Goal: Task Accomplishment & Management: Manage account settings

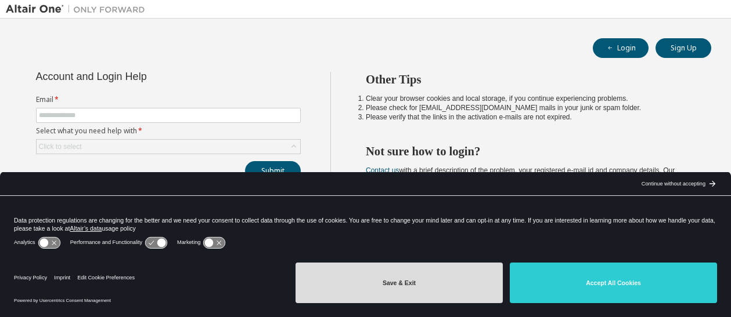
click at [454, 274] on button "Save & Exit" at bounding box center [398, 283] width 207 height 41
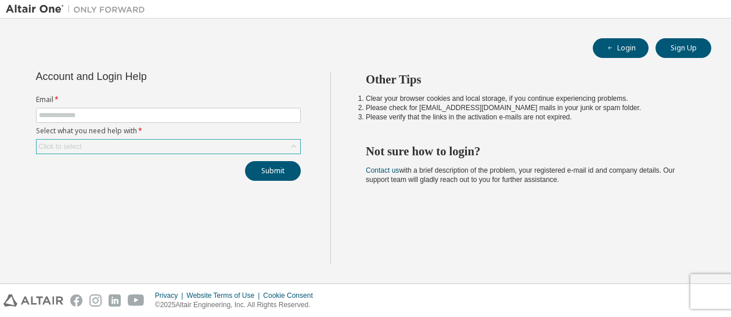
click at [159, 153] on div "Click to select" at bounding box center [168, 147] width 263 height 14
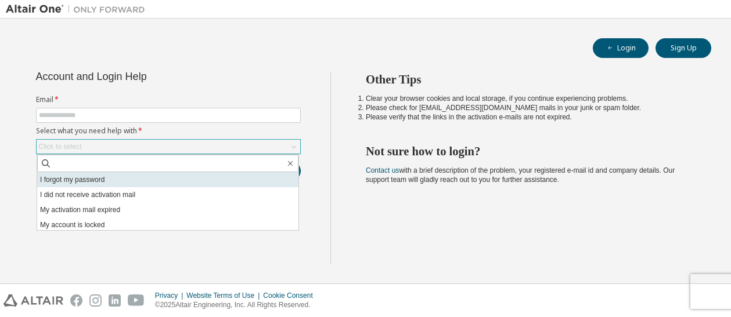
click at [102, 176] on li "I forgot my password" at bounding box center [167, 179] width 261 height 15
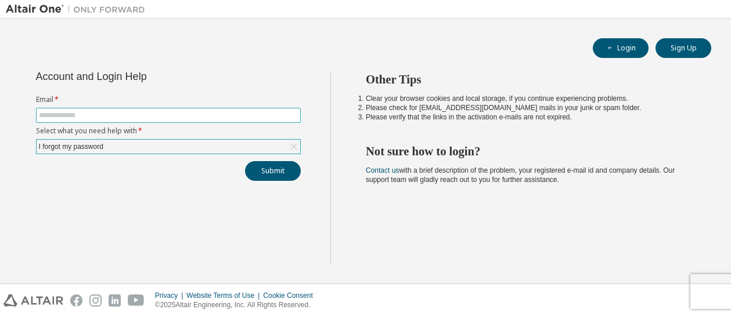
click at [96, 117] on input "text" at bounding box center [168, 115] width 259 height 9
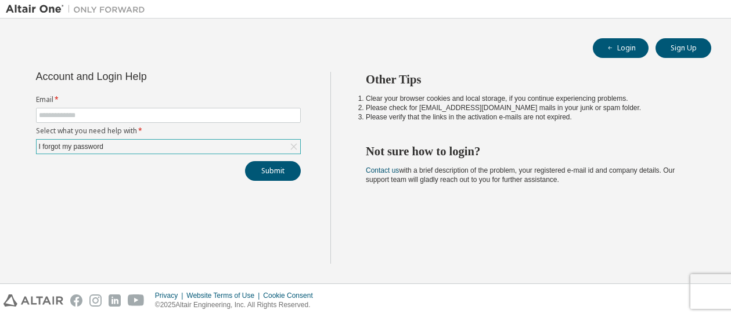
click at [101, 149] on div "I forgot my password" at bounding box center [71, 146] width 68 height 13
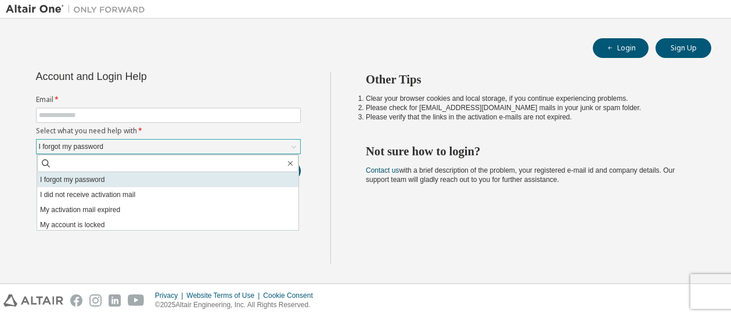
click at [98, 179] on li "I forgot my password" at bounding box center [167, 179] width 261 height 15
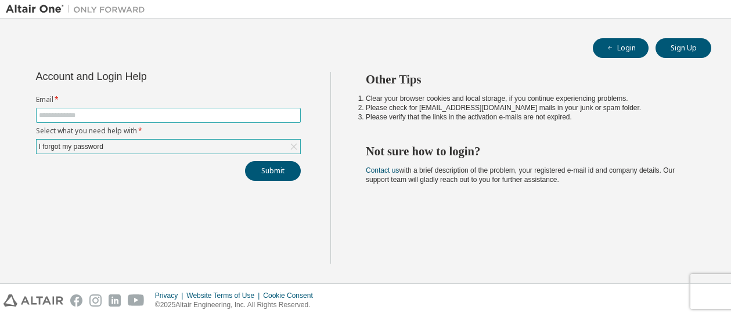
click at [87, 111] on input "text" at bounding box center [168, 115] width 259 height 9
type input "**********"
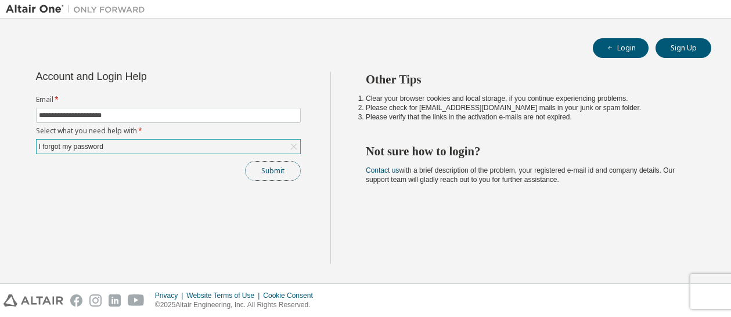
click at [267, 173] on button "Submit" at bounding box center [273, 171] width 56 height 20
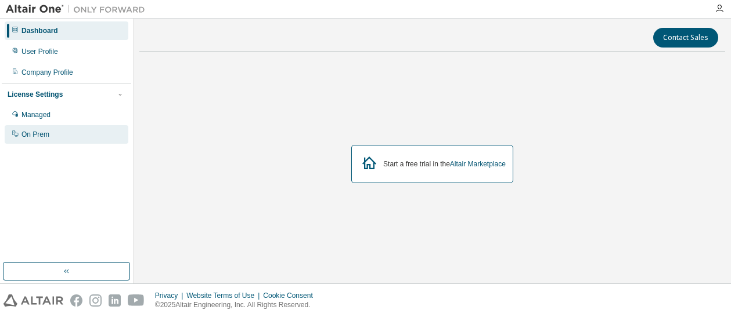
click at [81, 132] on div "On Prem" at bounding box center [67, 134] width 124 height 19
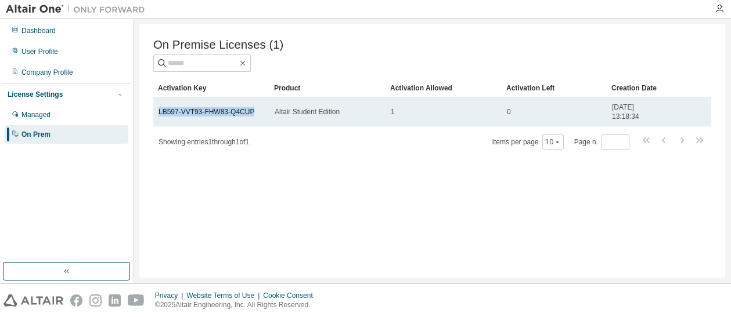
drag, startPoint x: 149, startPoint y: 116, endPoint x: 257, endPoint y: 112, distance: 108.0
click at [257, 112] on div "On Premise Licenses (1) Clear Load Save Save As Field Operator Value Select fil…" at bounding box center [431, 151] width 585 height 254
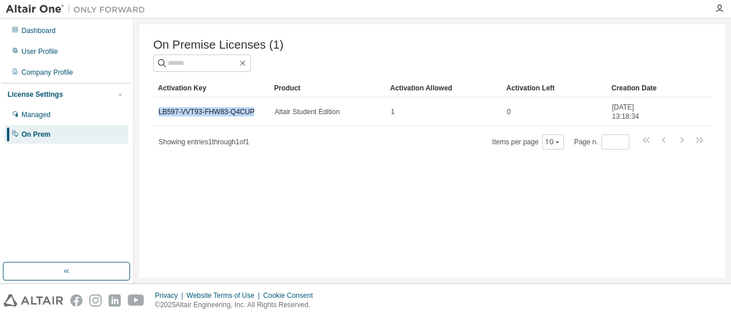
copy link "LB597-VVT93-FHW83-Q4CUP"
